Goal: Information Seeking & Learning: Find specific fact

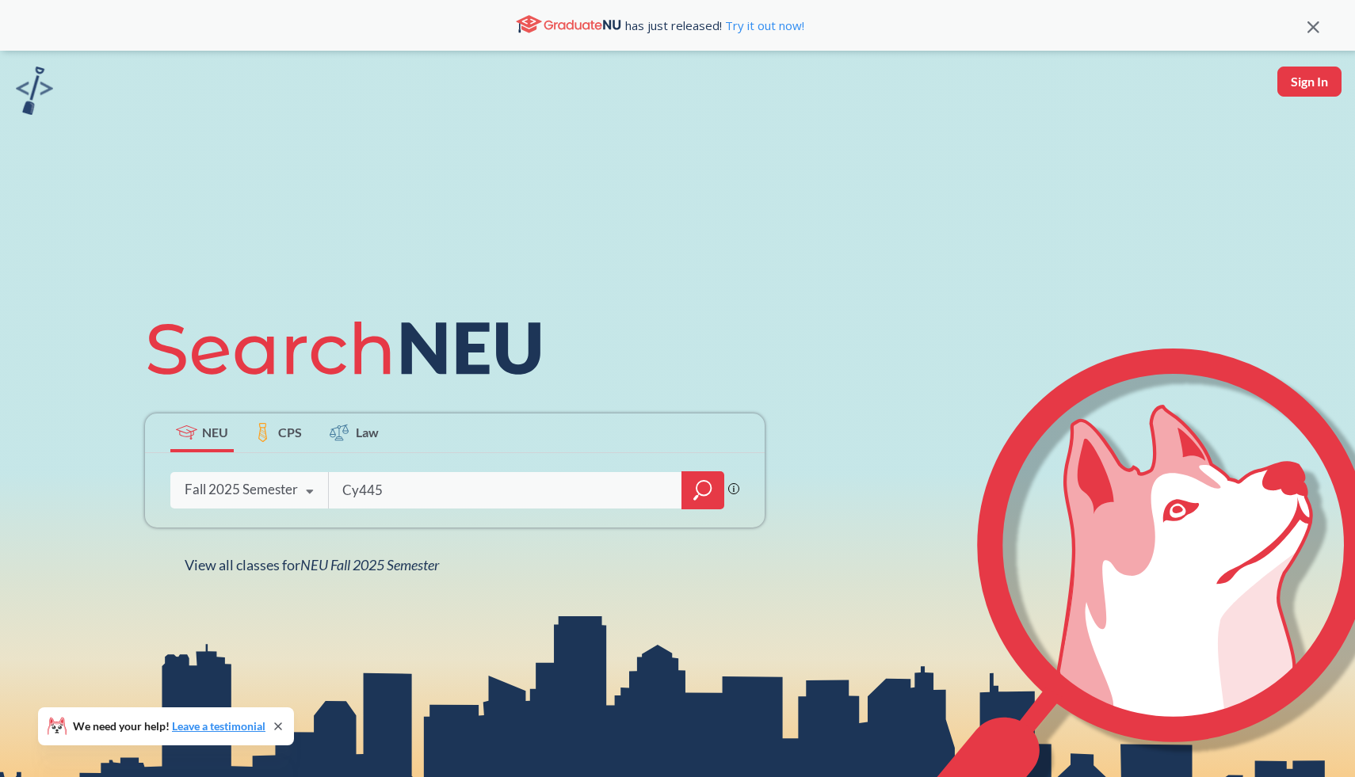
type input "Cy4450"
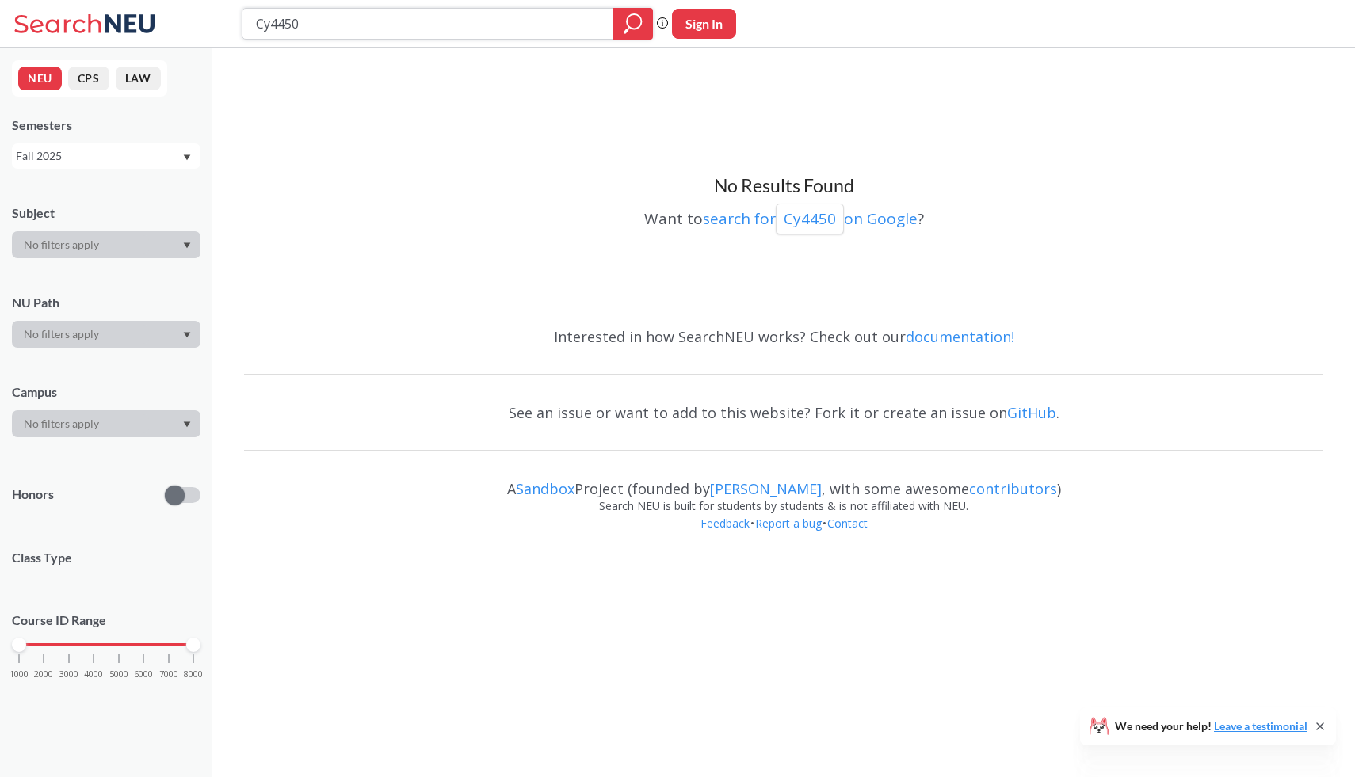
click at [317, 26] on input "Cy4450" at bounding box center [428, 23] width 348 height 27
type input "C"
type input "cy4770"
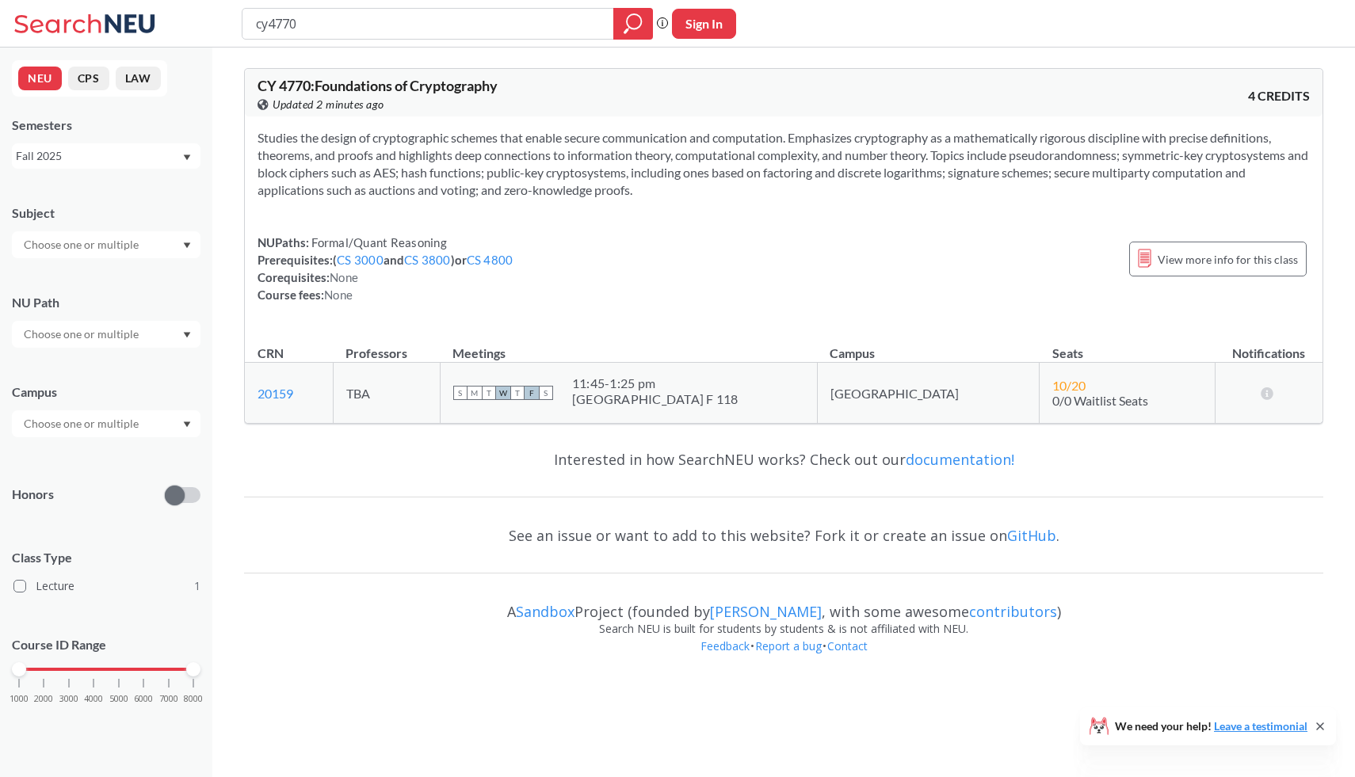
click at [128, 147] on div "Fall 2025" at bounding box center [99, 155] width 166 height 17
click at [90, 230] on span "Summer 2 2025" at bounding box center [61, 234] width 81 height 17
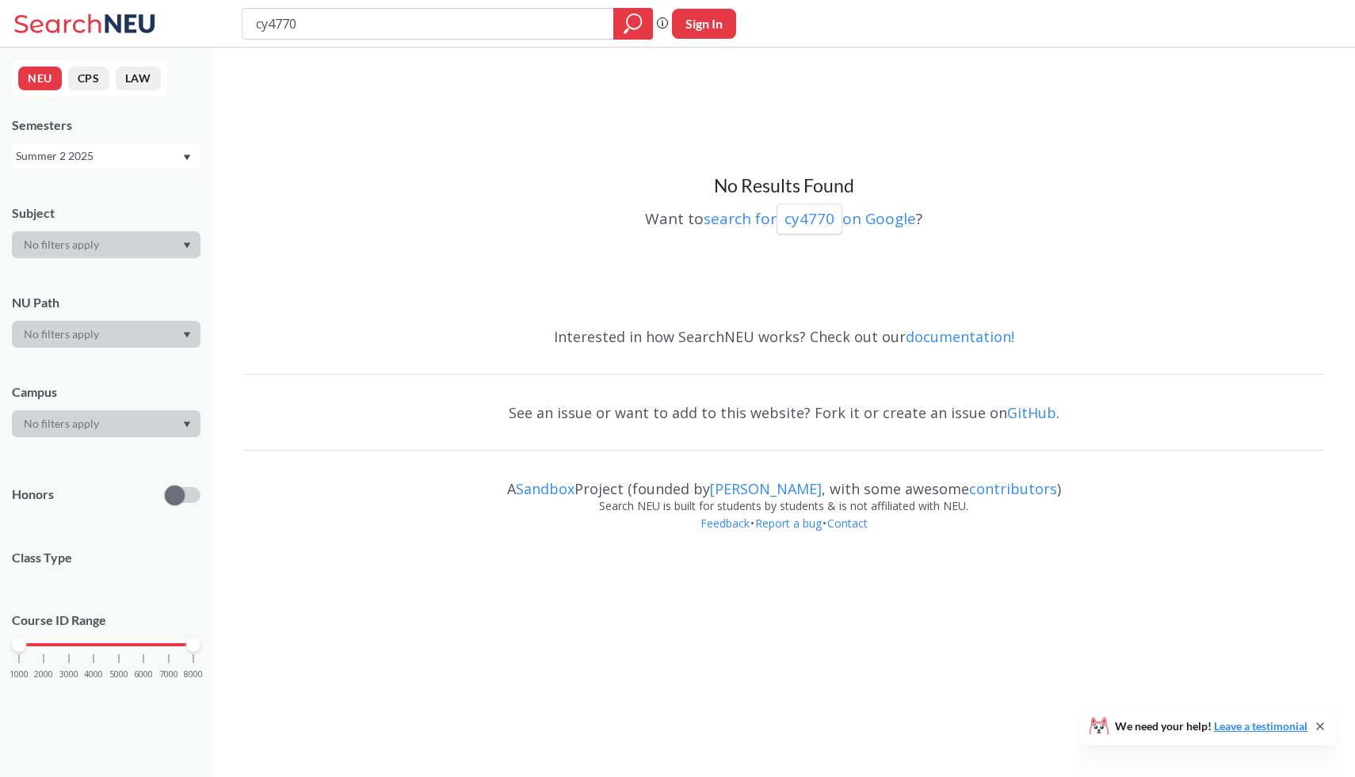
click at [129, 155] on div "Summer 2 2025" at bounding box center [99, 155] width 166 height 17
